Goal: Answer question/provide support

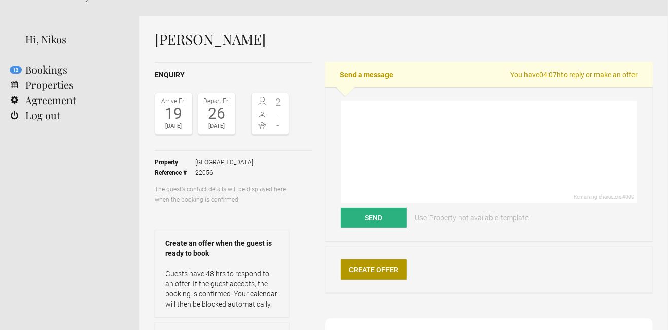
scroll to position [23, 0]
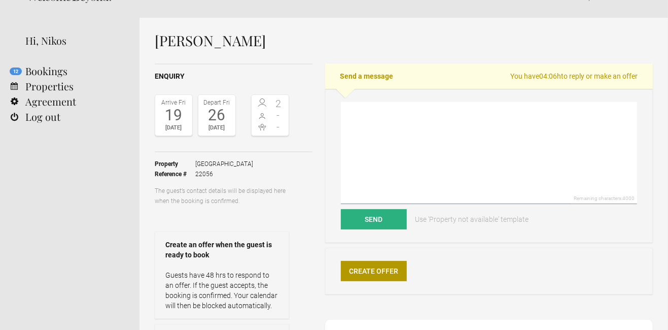
click at [379, 139] on textarea at bounding box center [489, 153] width 296 height 102
paste textarea "Dear , Thank you for your polite request. I kindly invite you to read through o…"
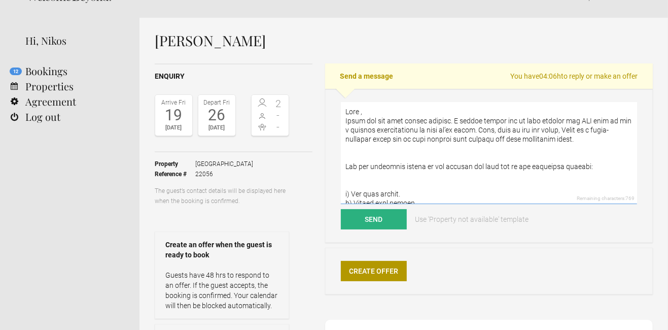
scroll to position [0, 0]
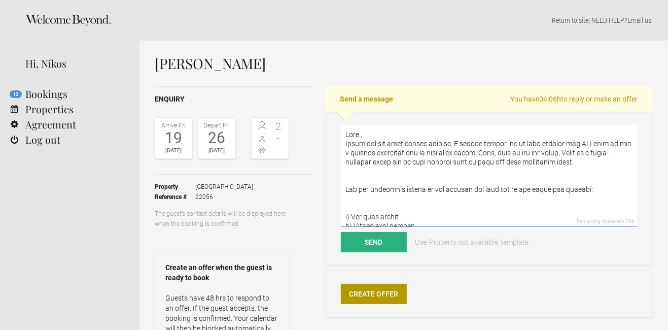
click at [370, 146] on textarea at bounding box center [489, 176] width 296 height 102
click at [605, 163] on textarea at bounding box center [489, 176] width 296 height 102
click at [604, 163] on textarea at bounding box center [489, 176] width 296 height 102
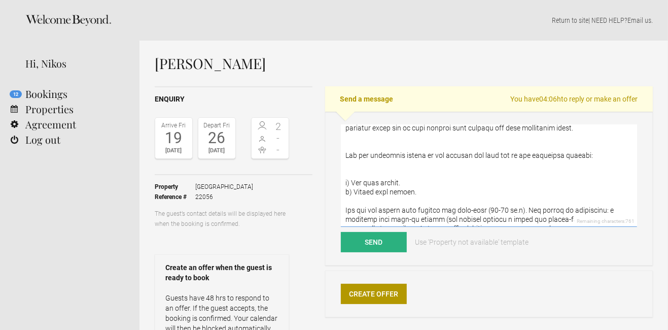
scroll to position [34, 0]
click at [408, 190] on textarea at bounding box center [489, 176] width 296 height 102
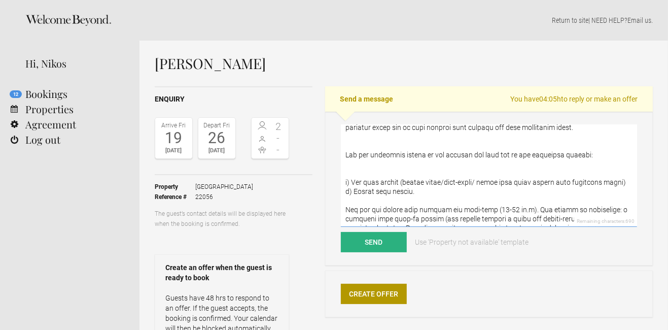
click at [582, 187] on textarea at bounding box center [489, 176] width 296 height 102
click at [581, 192] on textarea at bounding box center [489, 176] width 296 height 102
click at [468, 198] on textarea at bounding box center [489, 176] width 296 height 102
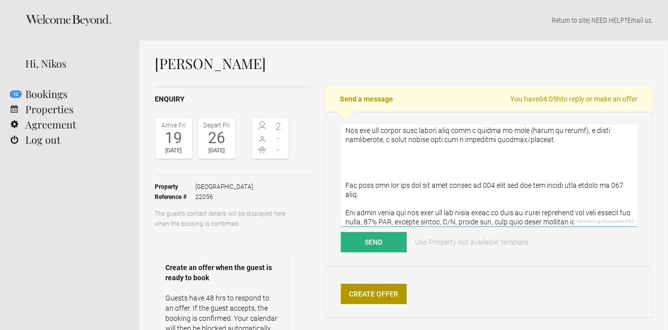
scroll to position [166, 0]
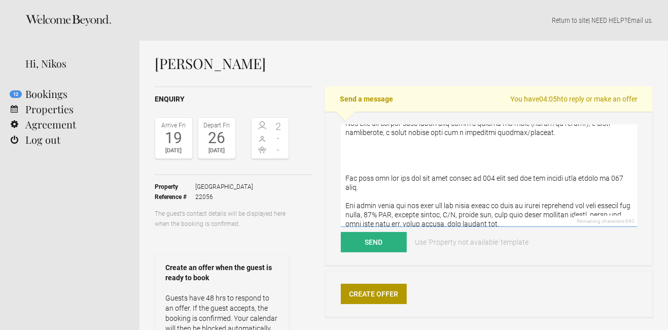
click at [479, 186] on textarea at bounding box center [489, 176] width 296 height 102
click at [614, 187] on textarea at bounding box center [489, 176] width 296 height 102
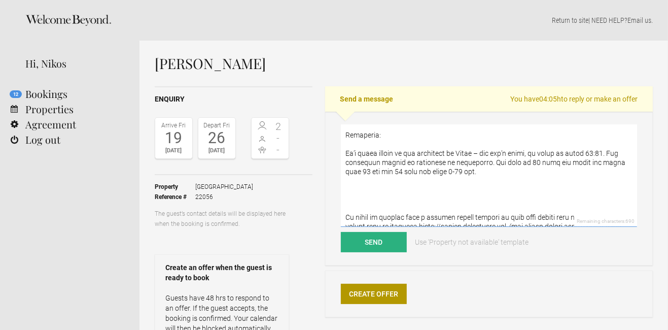
scroll to position [318, 0]
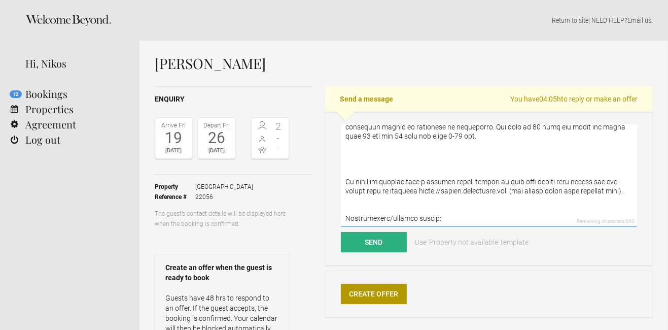
click at [545, 201] on textarea at bounding box center [489, 176] width 296 height 102
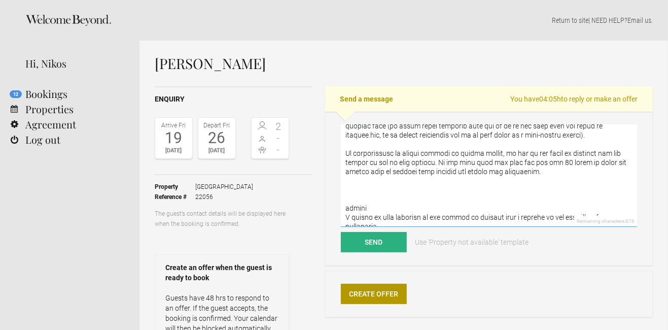
scroll to position [595, 0]
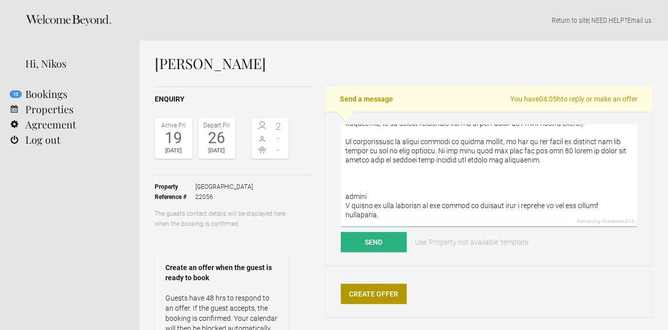
click at [390, 201] on textarea at bounding box center [489, 176] width 296 height 102
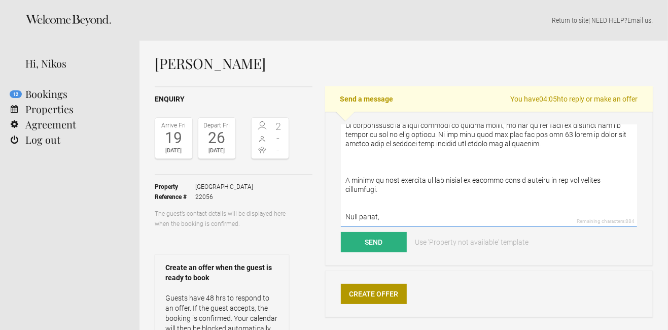
scroll to position [666, 0]
click at [366, 194] on textarea at bounding box center [489, 176] width 296 height 102
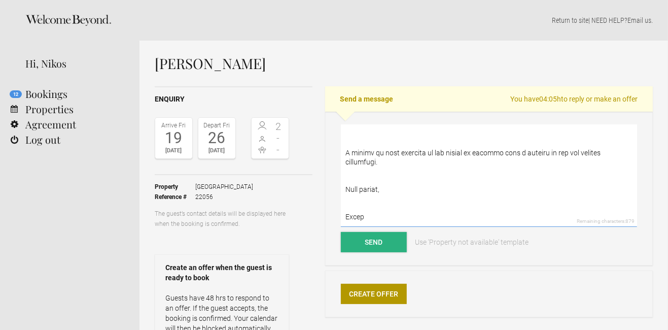
type textarea "Dear Αva, Thank you for your polite request. I kindly invite you to read throug…"
click at [368, 247] on button "Send" at bounding box center [374, 242] width 66 height 20
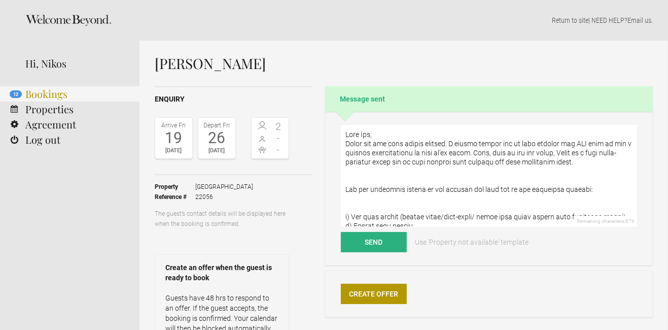
click at [45, 97] on link "12 Bookings" at bounding box center [69, 93] width 139 height 15
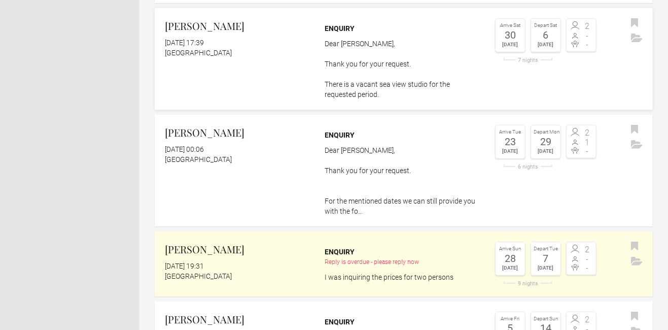
scroll to position [240, 0]
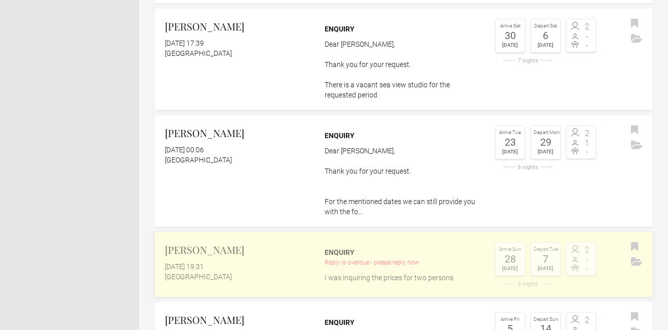
click at [247, 268] on div "[DATE] 19:31" at bounding box center [239, 266] width 148 height 10
